Goal: Find specific page/section: Find specific page/section

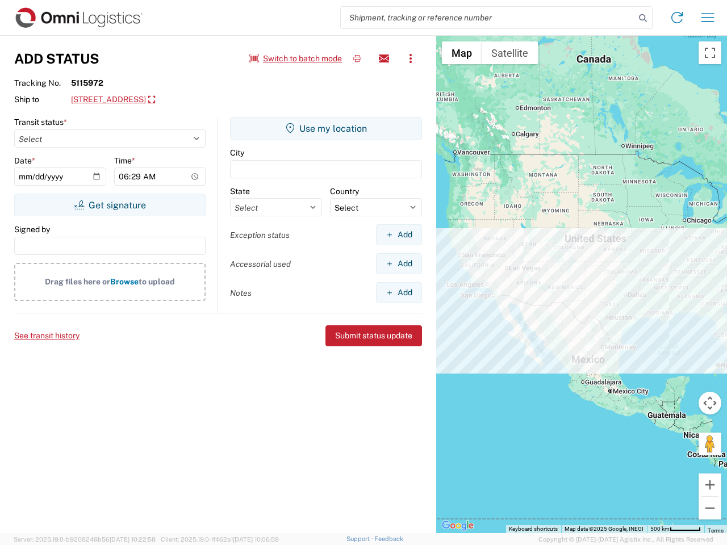
click at [488, 18] on input "search" at bounding box center [488, 18] width 294 height 22
click at [643, 18] on icon at bounding box center [643, 18] width 16 height 16
click at [677, 18] on icon at bounding box center [677, 18] width 18 height 18
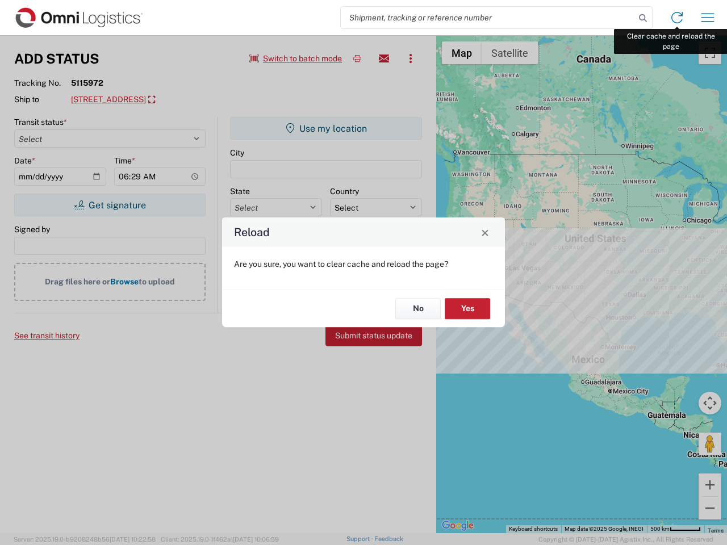
click at [707, 18] on div "Reload Are you sure, you want to clear cache and reload the page? No Yes" at bounding box center [363, 272] width 727 height 545
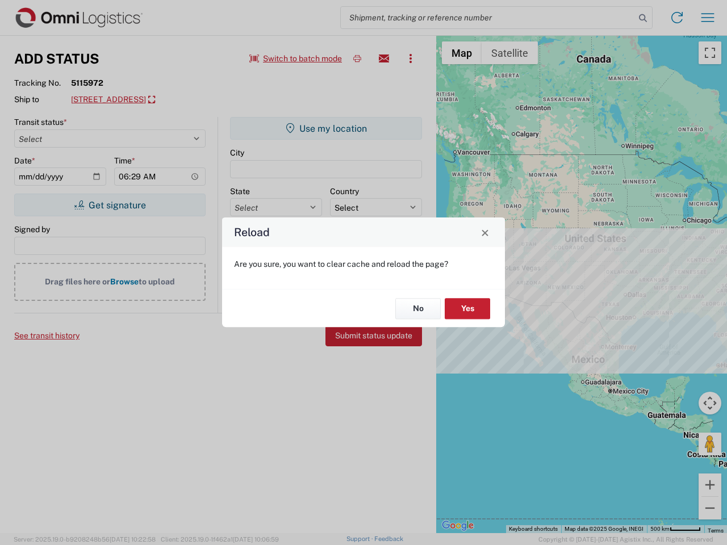
click at [296, 58] on div "Reload Are you sure, you want to clear cache and reload the page? No Yes" at bounding box center [363, 272] width 727 height 545
click at [357, 58] on div "Reload Are you sure, you want to clear cache and reload the page? No Yes" at bounding box center [363, 272] width 727 height 545
click at [384, 58] on div "Reload Are you sure, you want to clear cache and reload the page? No Yes" at bounding box center [363, 272] width 727 height 545
click at [410, 58] on div "Reload Are you sure, you want to clear cache and reload the page? No Yes" at bounding box center [363, 272] width 727 height 545
click at [174, 100] on div "Reload Are you sure, you want to clear cache and reload the page? No Yes" at bounding box center [363, 272] width 727 height 545
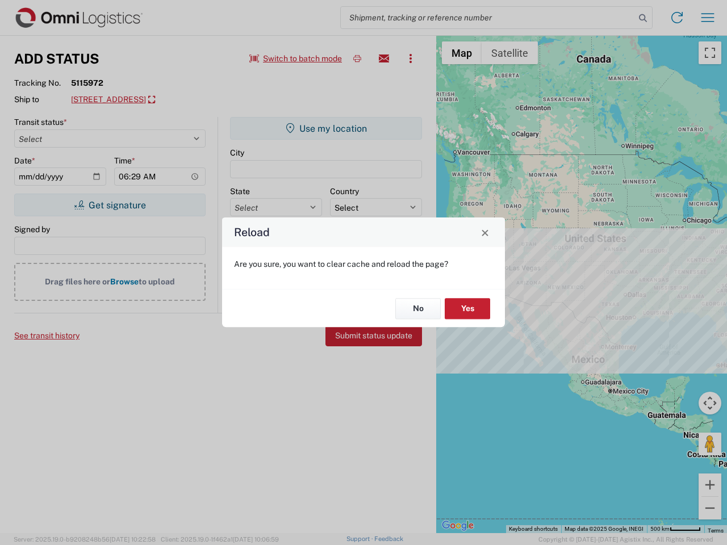
click at [110, 205] on div "Reload Are you sure, you want to clear cache and reload the page? No Yes" at bounding box center [363, 272] width 727 height 545
